Goal: Information Seeking & Learning: Learn about a topic

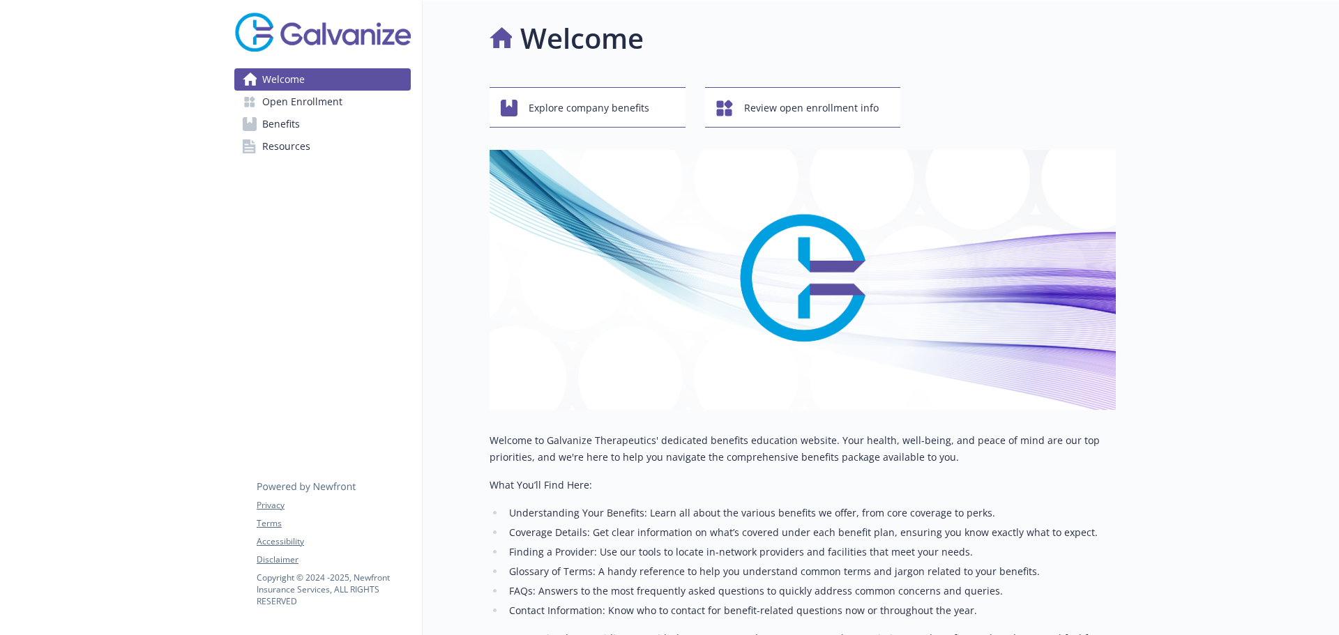
click at [303, 105] on span "Open Enrollment" at bounding box center [302, 102] width 80 height 22
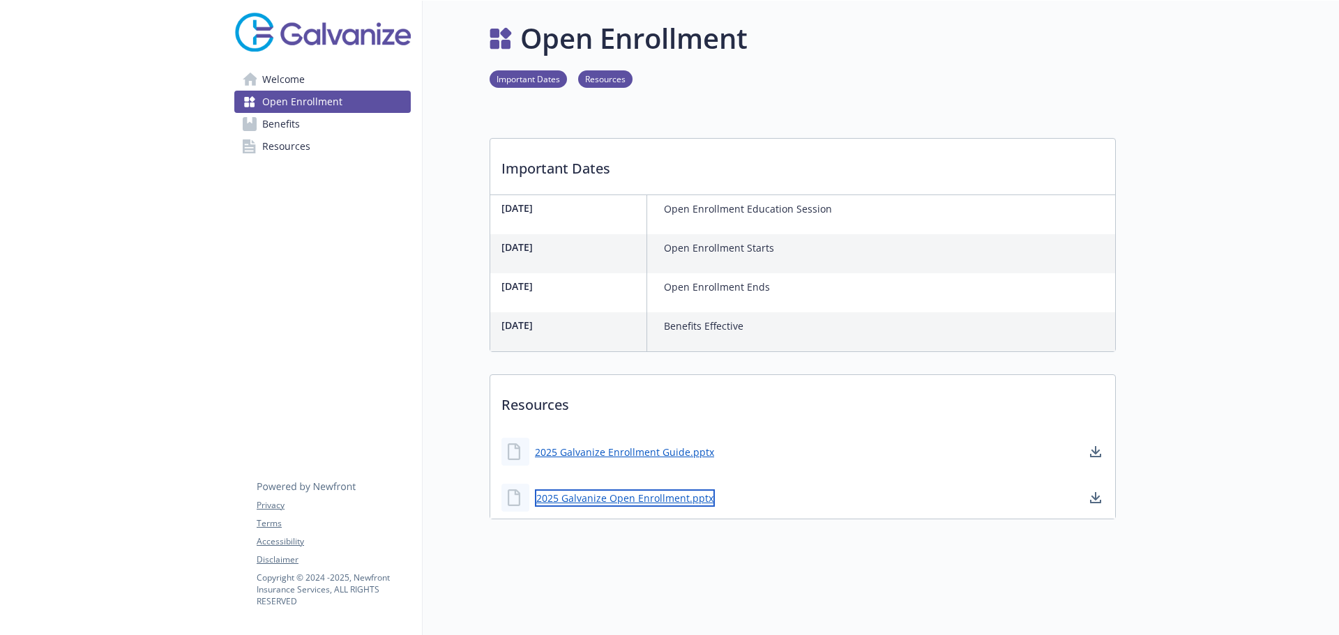
click at [644, 498] on link "2025 Galvanize Open Enrollment.pptx" at bounding box center [625, 497] width 180 height 17
click at [283, 151] on span "Resources" at bounding box center [286, 146] width 48 height 22
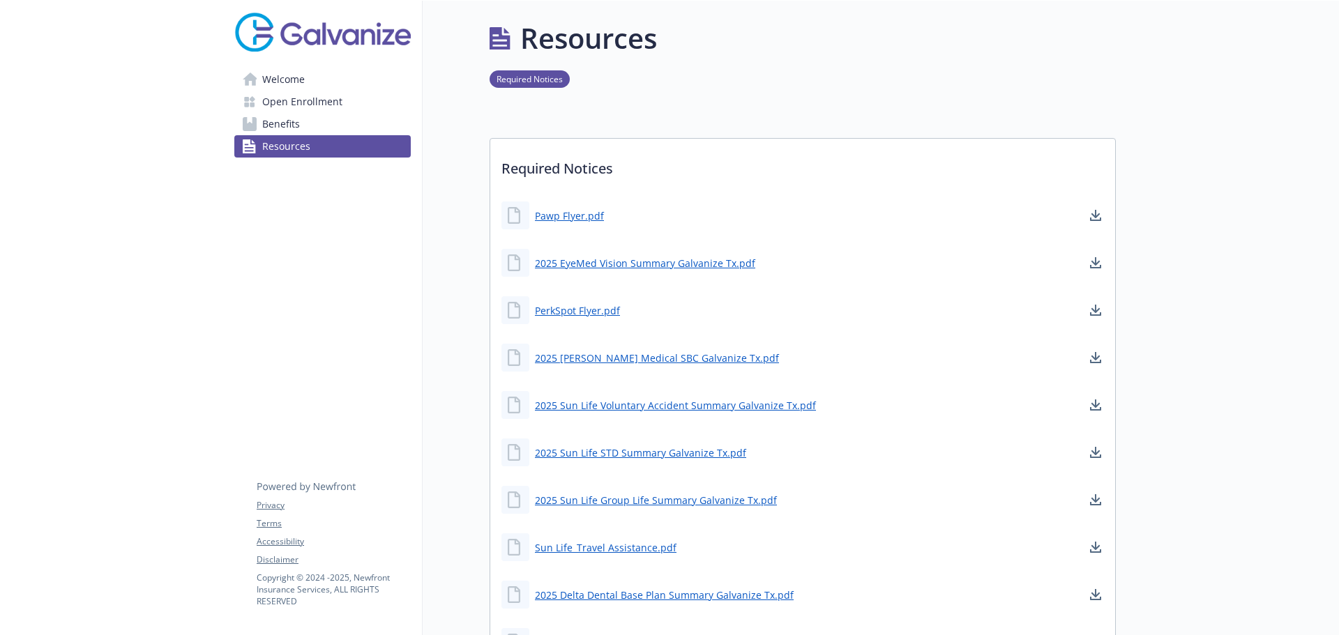
click at [273, 122] on span "Benefits" at bounding box center [281, 124] width 38 height 22
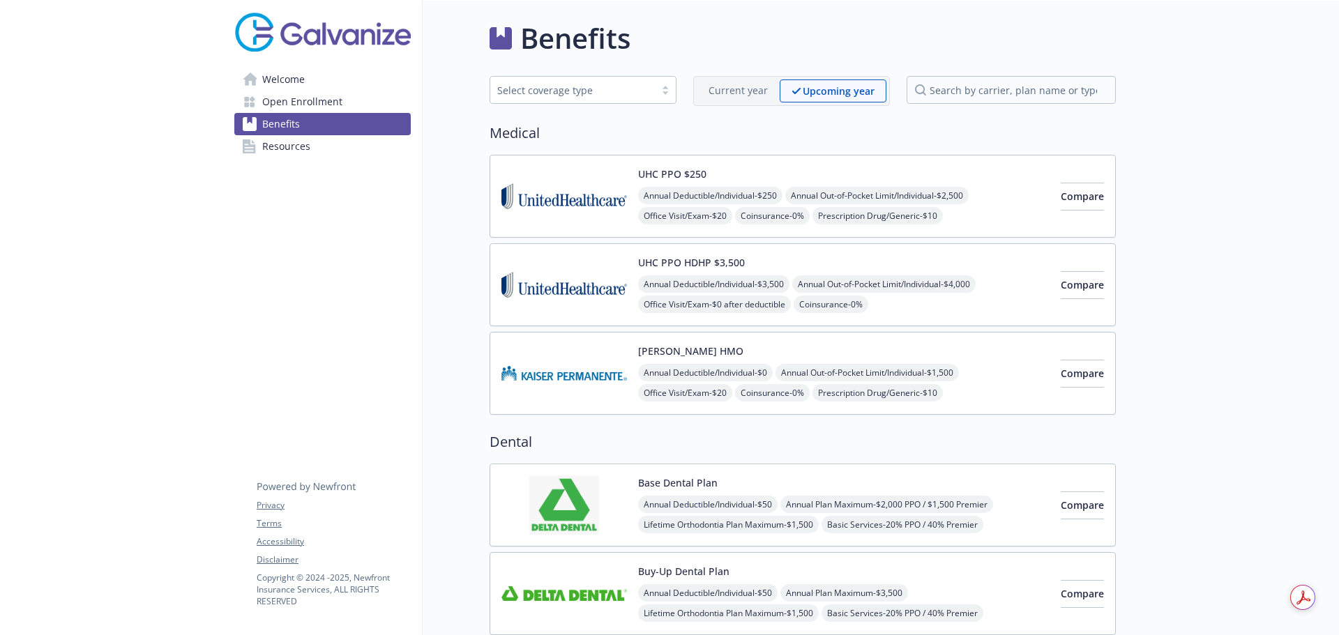
click at [284, 96] on span "Open Enrollment" at bounding box center [302, 102] width 80 height 22
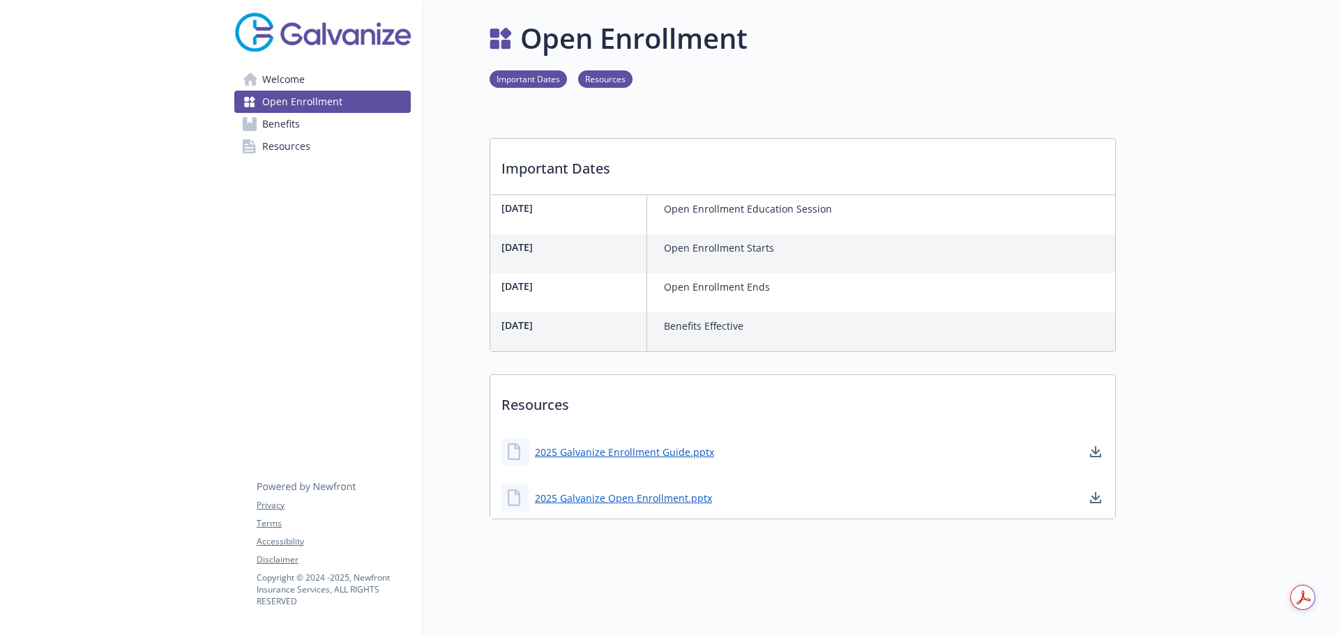
click at [285, 82] on span "Welcome" at bounding box center [283, 79] width 43 height 22
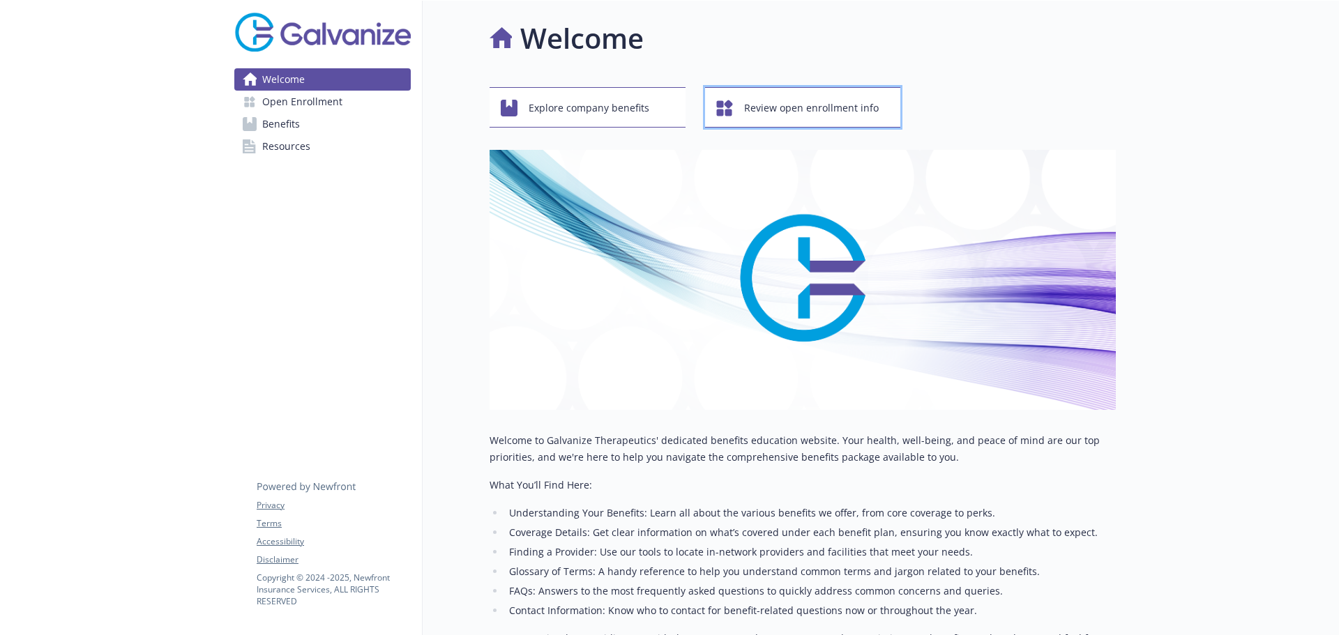
click at [789, 113] on span "Review open enrollment info" at bounding box center [811, 108] width 135 height 26
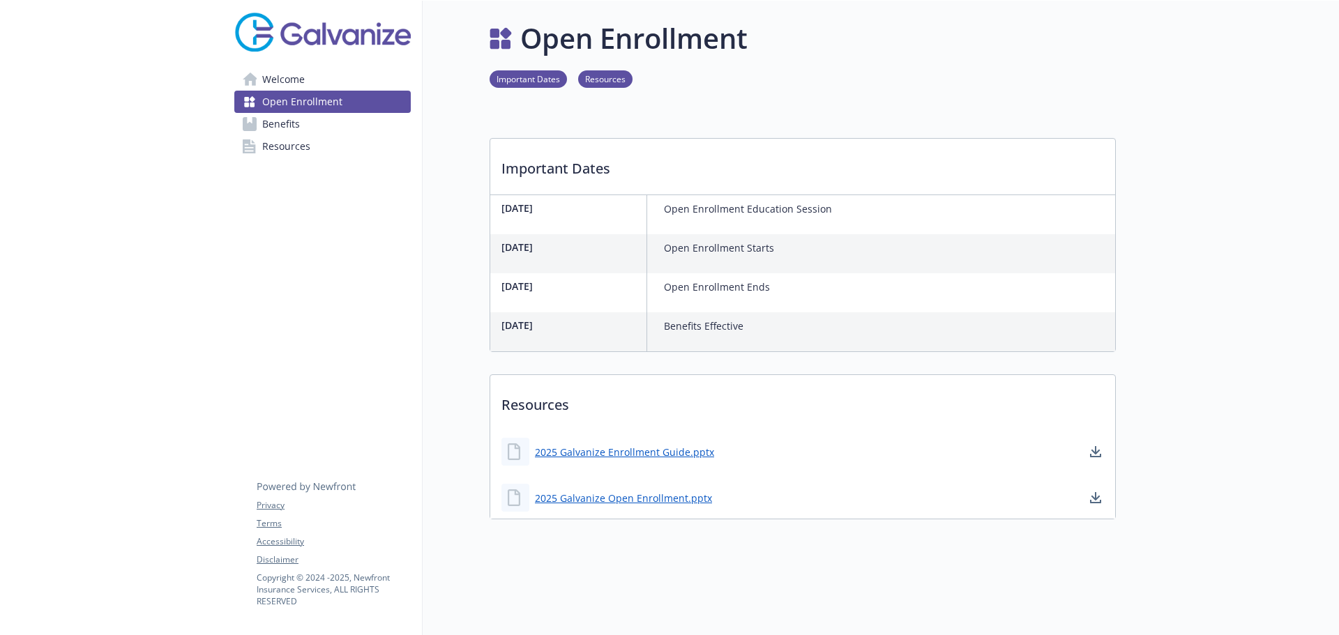
click at [600, 84] on link "Resources" at bounding box center [605, 78] width 54 height 13
click at [598, 71] on link "Resources" at bounding box center [605, 77] width 54 height 13
click at [278, 152] on span "Resources" at bounding box center [286, 146] width 48 height 22
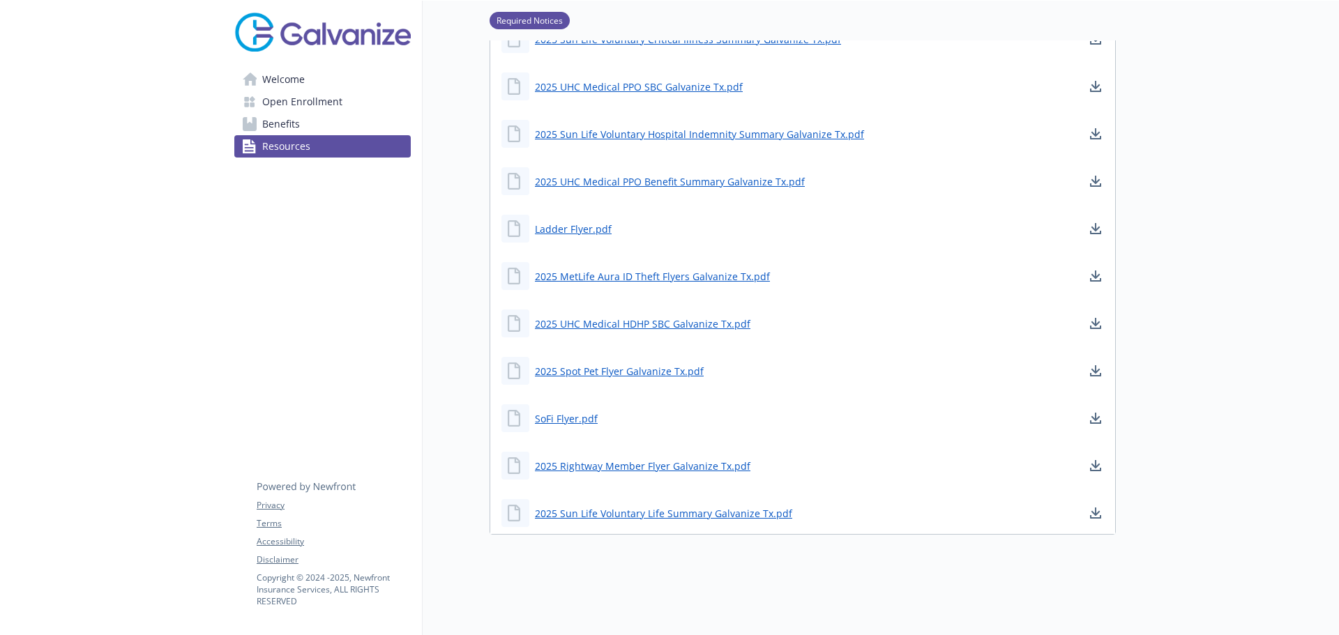
scroll to position [0, 10]
